Goal: Contribute content

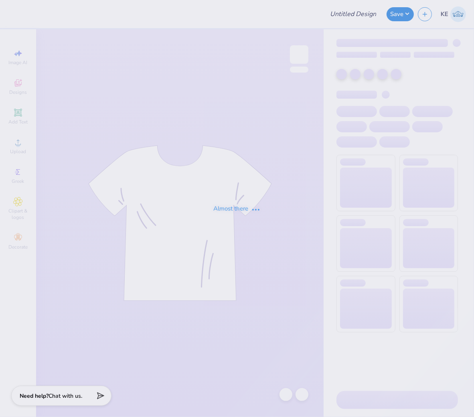
type input "Computer Science Club Officer Merch 2025"
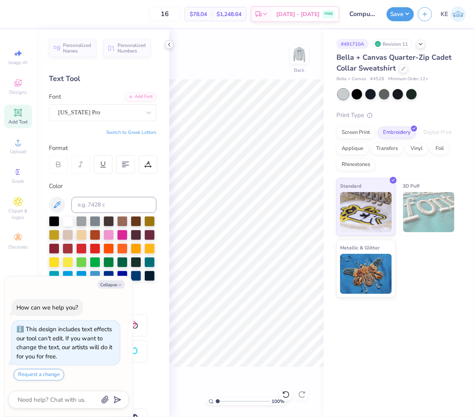
click at [167, 46] on icon at bounding box center [169, 44] width 6 height 6
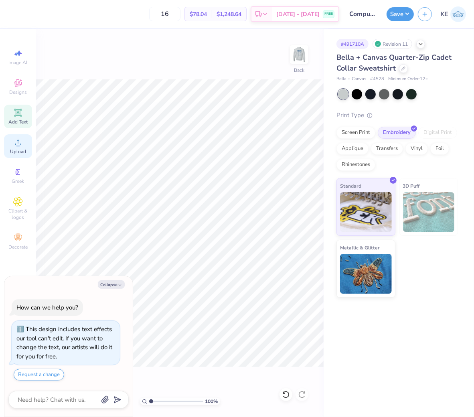
click at [25, 146] on div "Upload" at bounding box center [18, 146] width 28 height 24
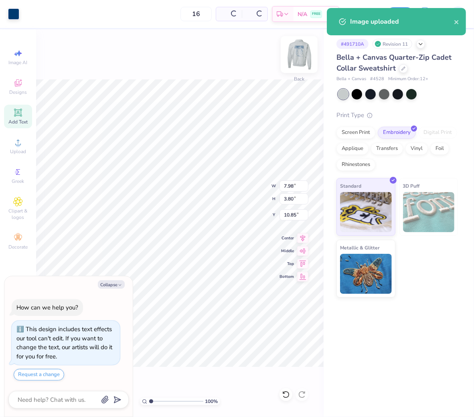
click at [303, 58] on img at bounding box center [299, 54] width 32 height 32
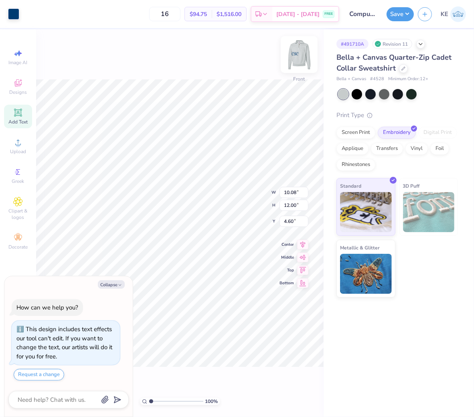
type textarea "x"
type input "1"
click at [103, 279] on div "Collapse How can we help you? This design includes text effects our tool can't …" at bounding box center [68, 346] width 128 height 141
click at [110, 285] on button "Collapse" at bounding box center [111, 284] width 27 height 8
type textarea "x"
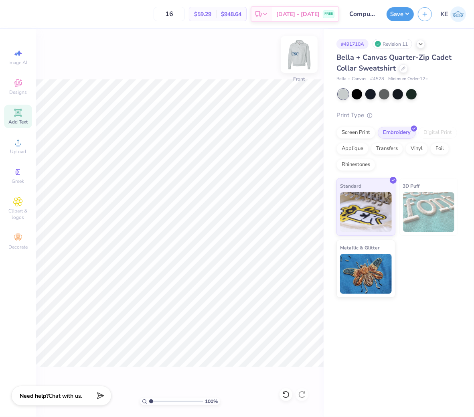
click at [292, 52] on img at bounding box center [299, 54] width 32 height 32
type input "1"
click at [291, 185] on input "7.98" at bounding box center [293, 185] width 29 height 11
type input "4"
type input "1"
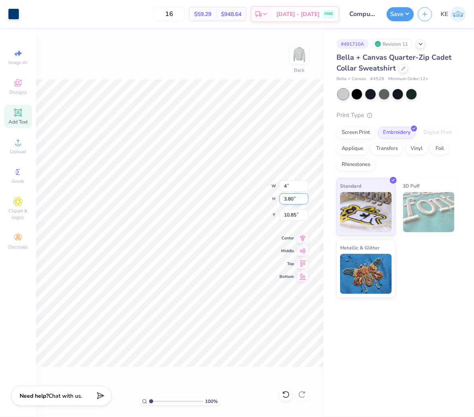
type input "4.00"
type input "1.90"
click at [291, 217] on input "11.80" at bounding box center [293, 214] width 29 height 11
type input "3"
type input "1"
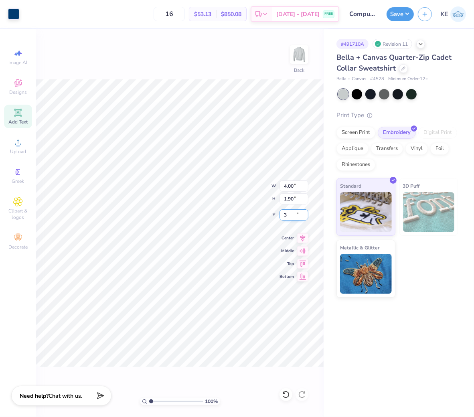
type input "3.00"
type input "1"
click at [291, 214] on input "3.64" at bounding box center [293, 214] width 29 height 11
type input "3"
type input "1"
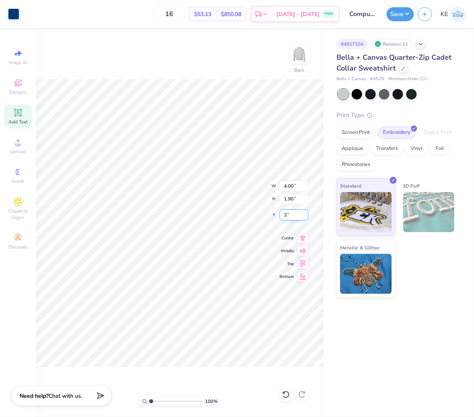
type input "3.00"
click at [406, 17] on button "Save" at bounding box center [399, 13] width 27 height 14
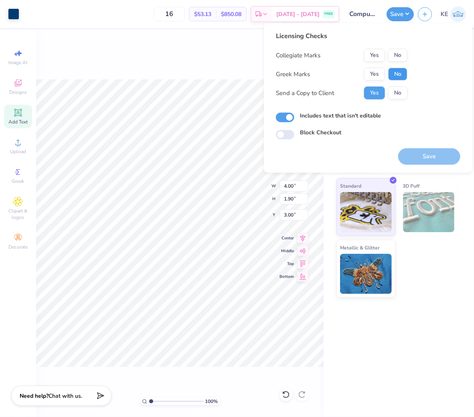
click at [397, 73] on button "No" at bounding box center [397, 74] width 19 height 13
click at [399, 57] on button "No" at bounding box center [397, 55] width 19 height 13
click at [435, 158] on button "Save" at bounding box center [429, 156] width 62 height 16
type input "1"
